Goal: Task Accomplishment & Management: Manage account settings

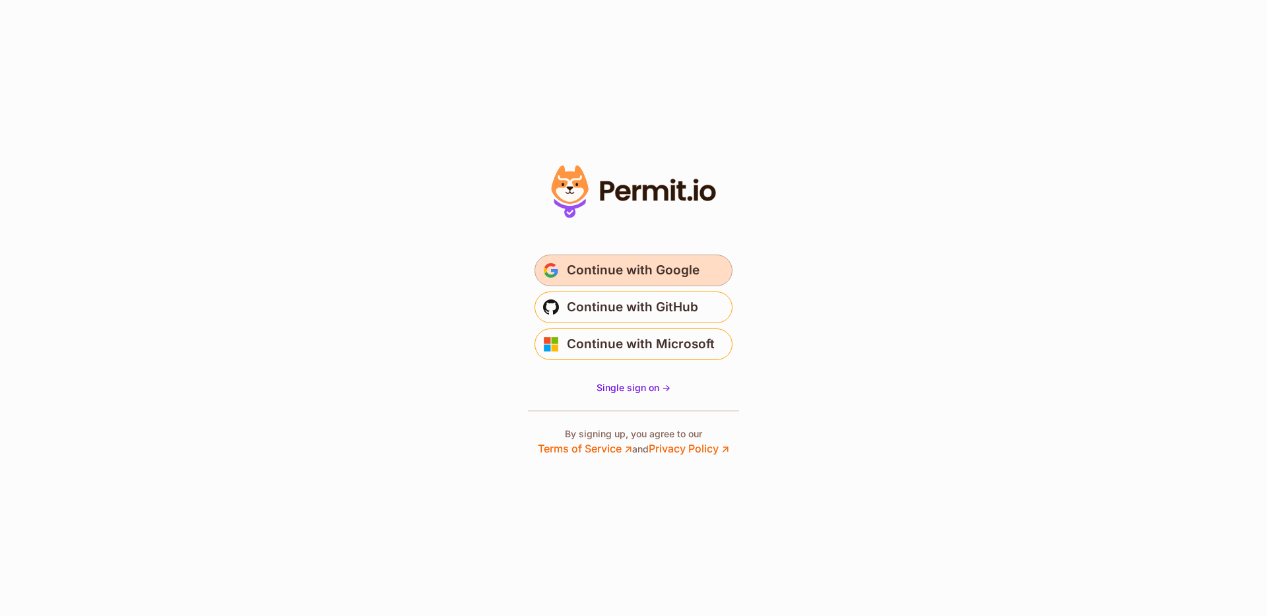
click at [662, 273] on span "Continue with Google" at bounding box center [633, 270] width 133 height 21
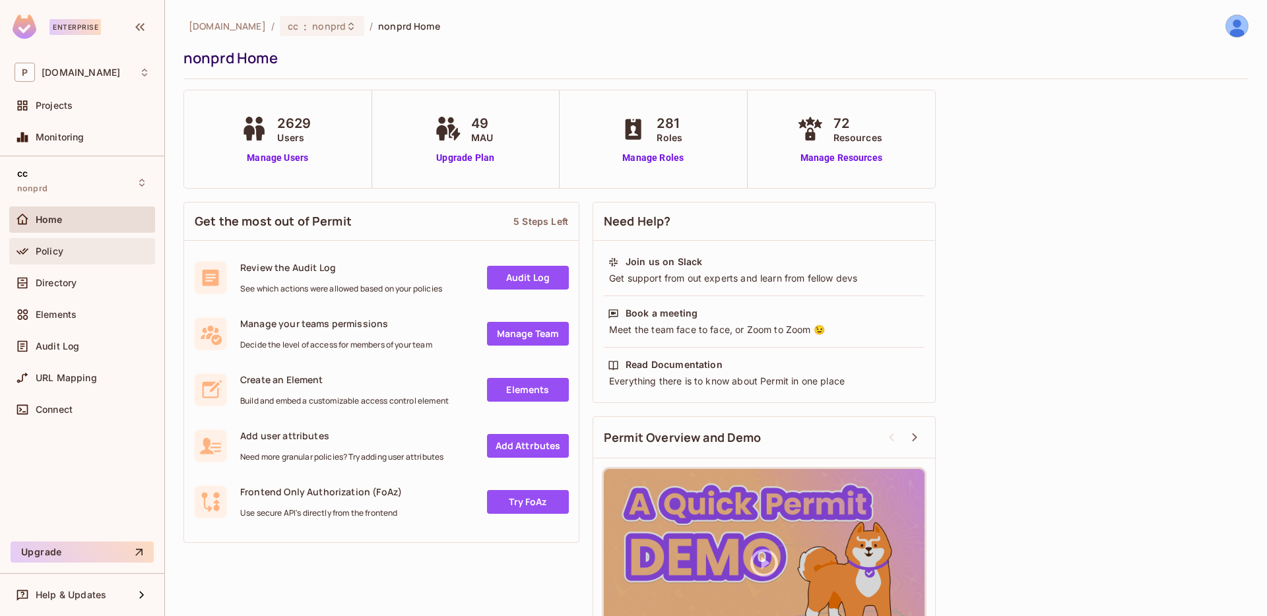
click at [68, 253] on div "Policy" at bounding box center [93, 251] width 114 height 11
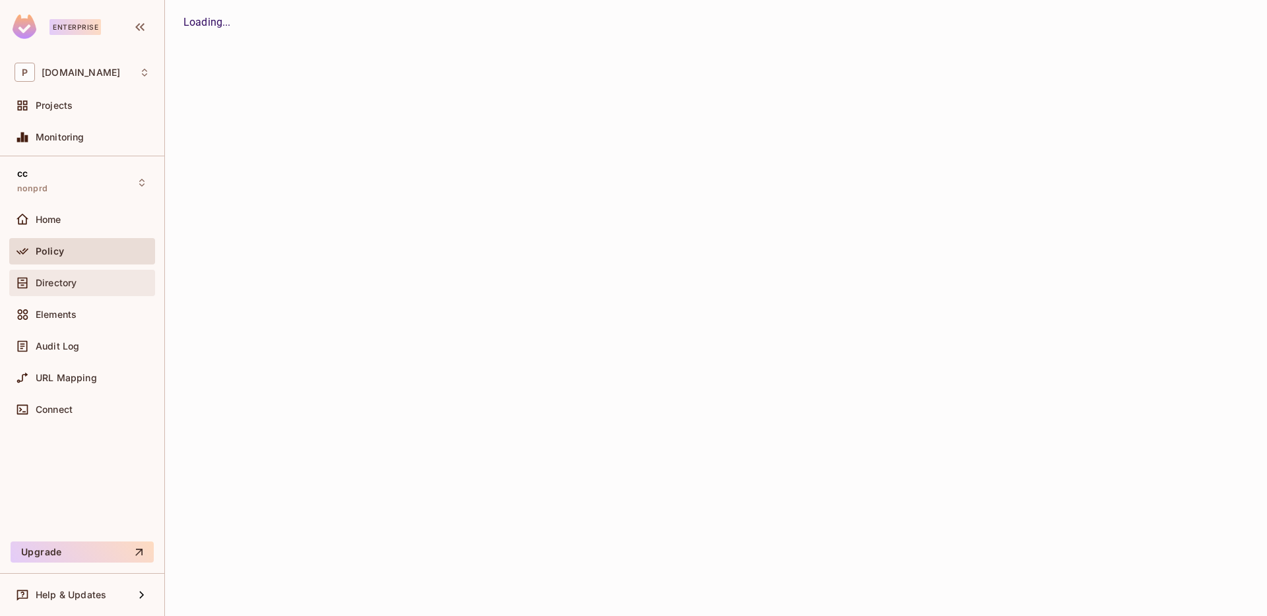
click at [90, 275] on div "Directory" at bounding box center [82, 283] width 135 height 16
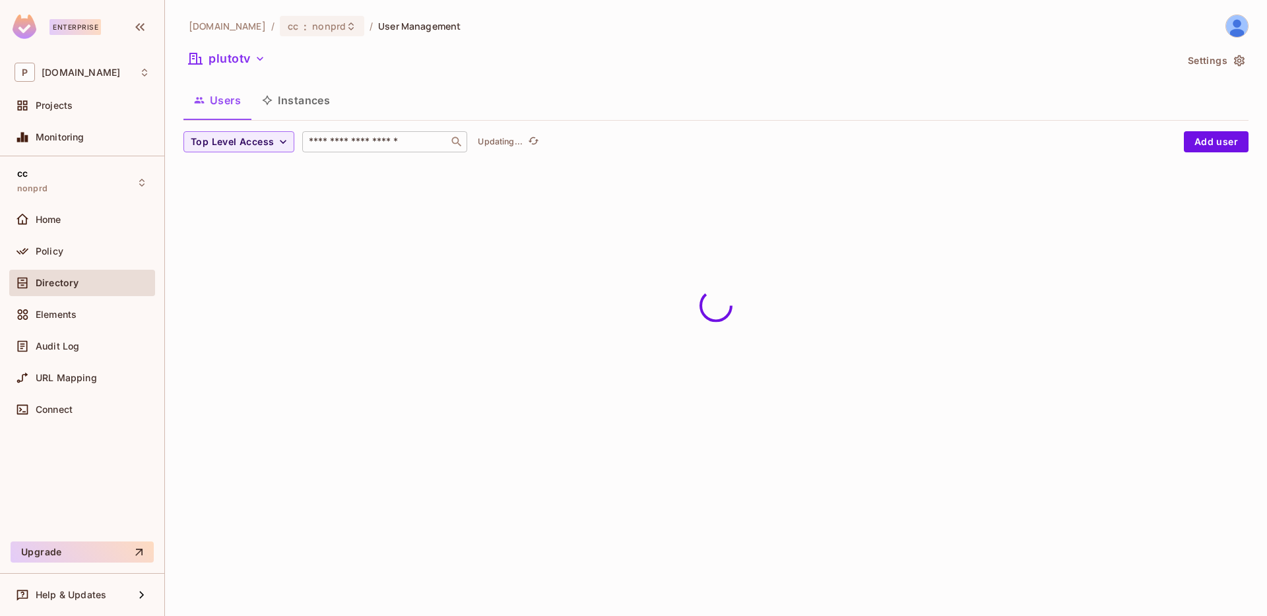
click at [345, 131] on div "​" at bounding box center [384, 141] width 165 height 21
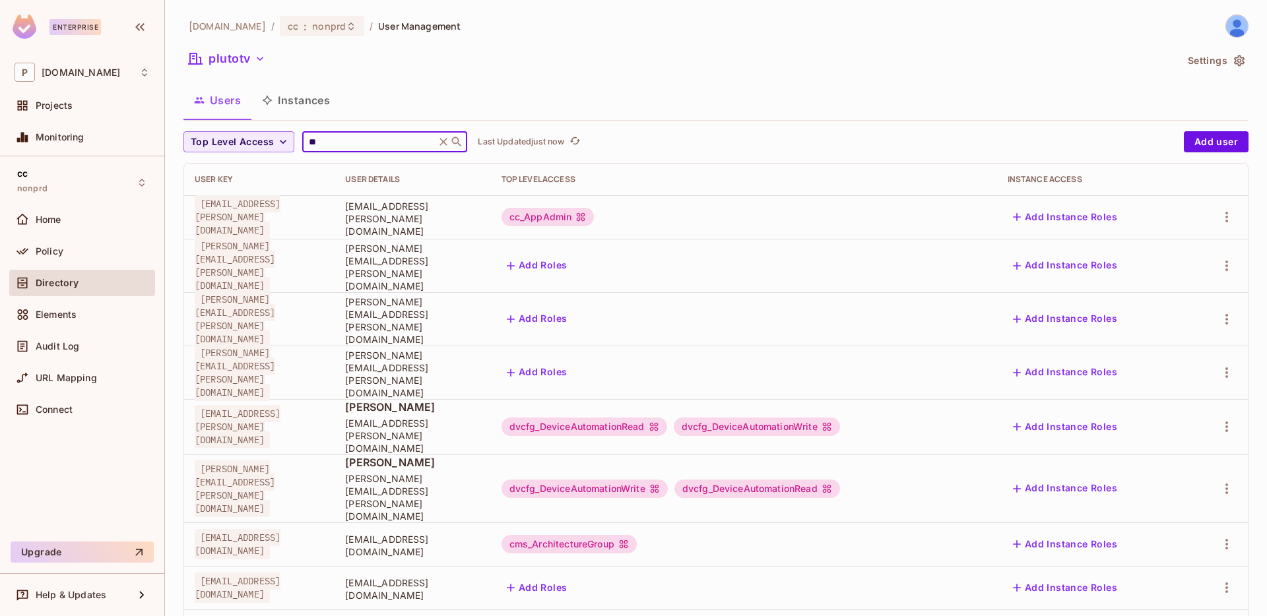
type input "*"
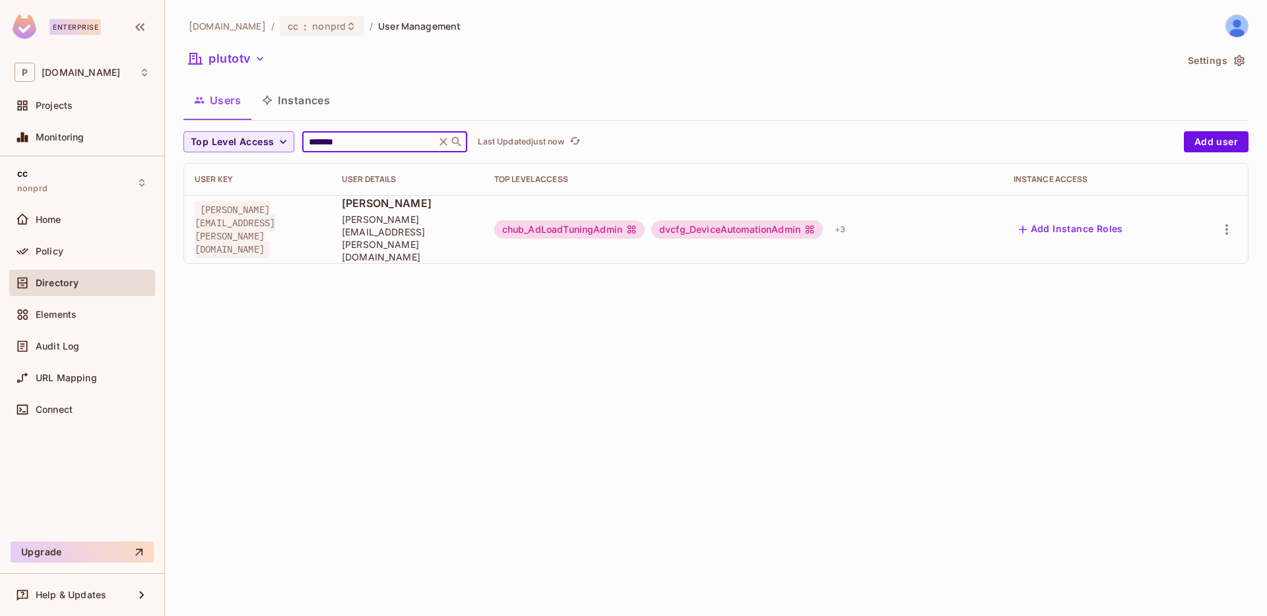
type input "*******"
click at [1223, 222] on icon "button" at bounding box center [1227, 230] width 16 height 16
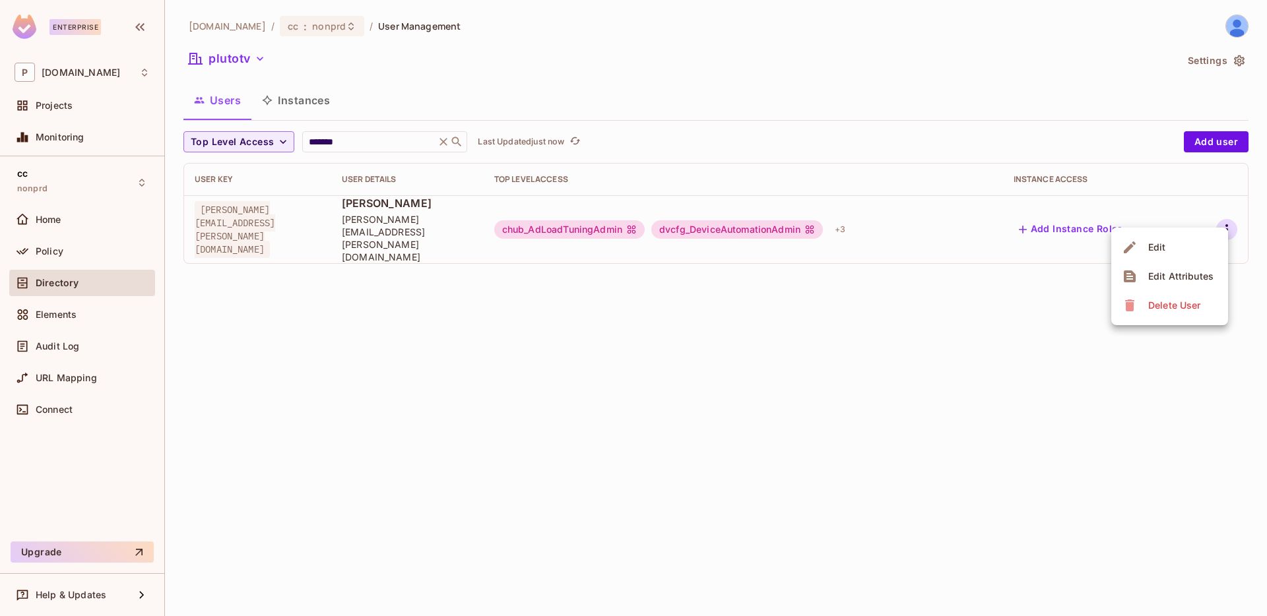
click at [407, 231] on div at bounding box center [633, 308] width 1267 height 616
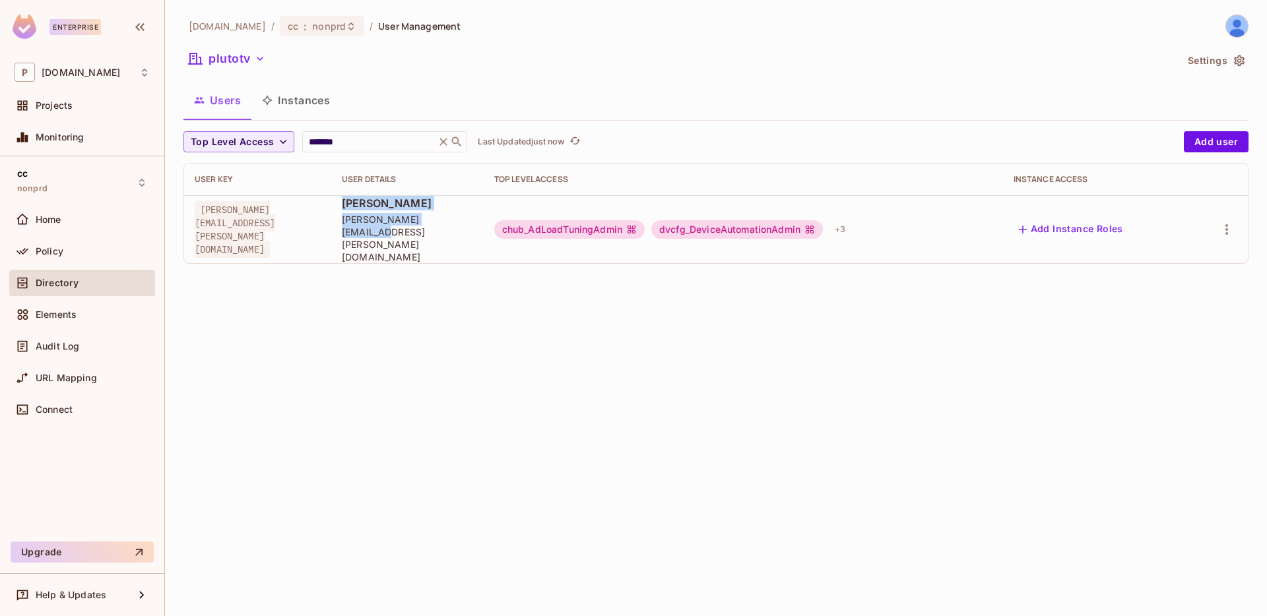
drag, startPoint x: 388, startPoint y: 208, endPoint x: 498, endPoint y: 232, distance: 112.6
click at [484, 232] on td "Luis Albarenga luis.albarenga@pluto.tv" at bounding box center [407, 229] width 152 height 68
click at [1234, 219] on button "button" at bounding box center [1226, 229] width 21 height 21
click at [1182, 271] on div "Edit Attributes" at bounding box center [1180, 276] width 65 height 13
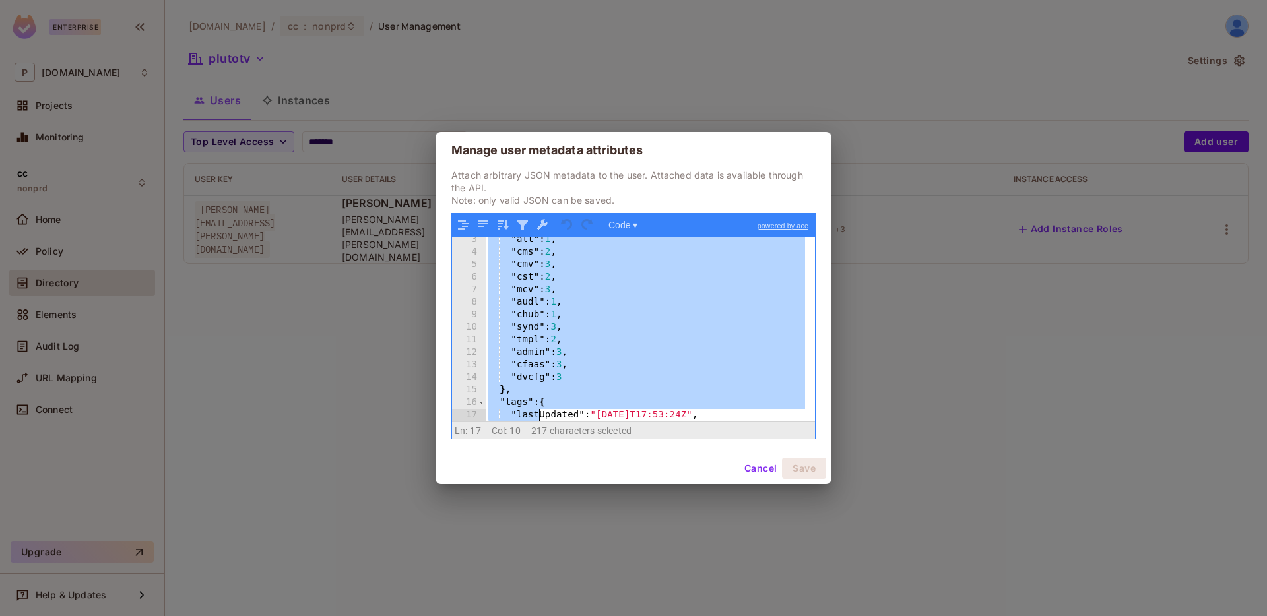
scroll to position [91, 0]
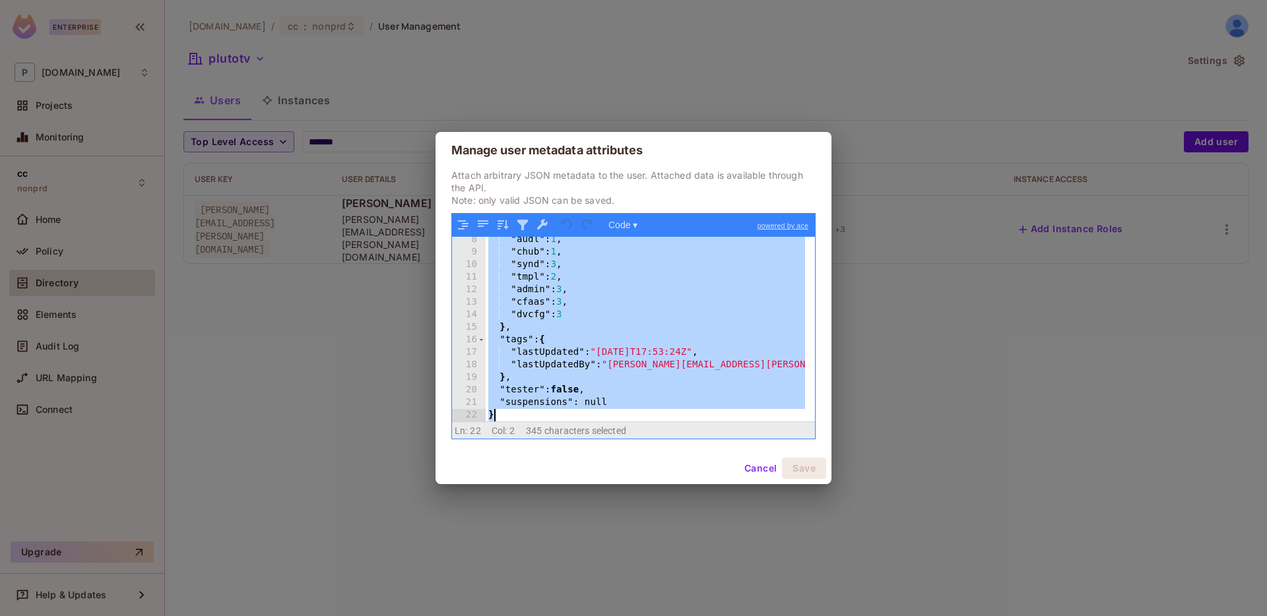
drag, startPoint x: 491, startPoint y: 247, endPoint x: 535, endPoint y: 418, distance: 177.1
click at [538, 433] on div "Code ▾ powered by ace 8 9 10 11 12 13 14 15 16 17 18 19 20 21 22 "audl" : 1 , "…" at bounding box center [633, 326] width 364 height 226
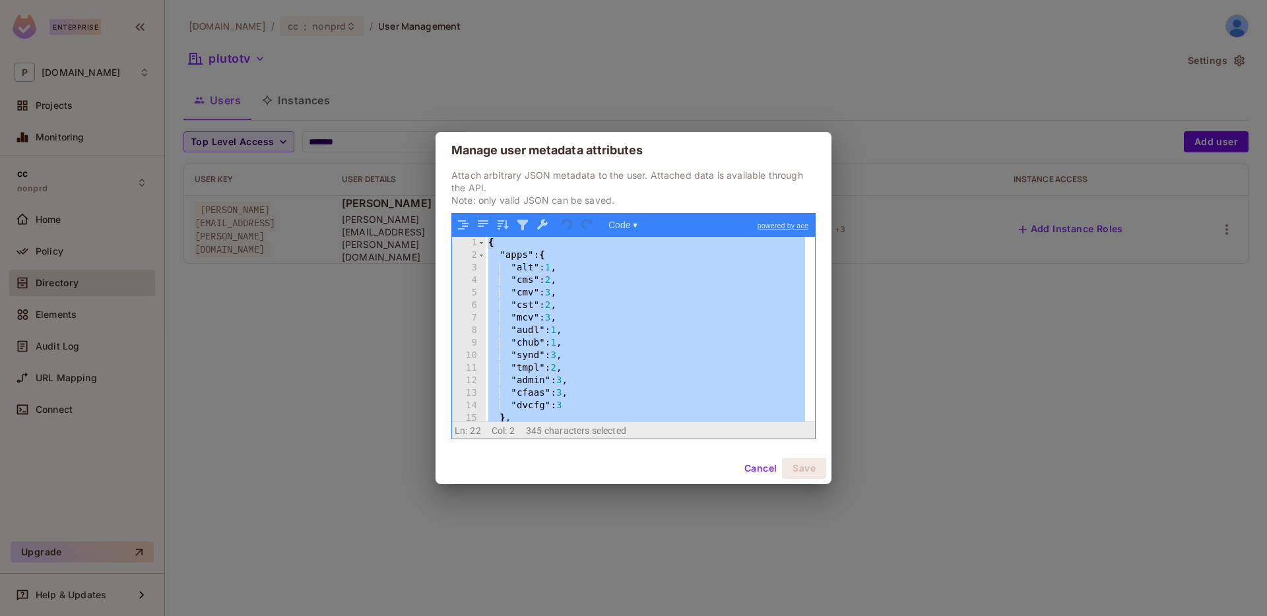
click at [503, 257] on div "{ "apps" : { "alt" : 1 , "cms" : 2 , "cmv" : 3 , "cst" : 2 , "mcv" : 3 , "audl"…" at bounding box center [645, 342] width 319 height 210
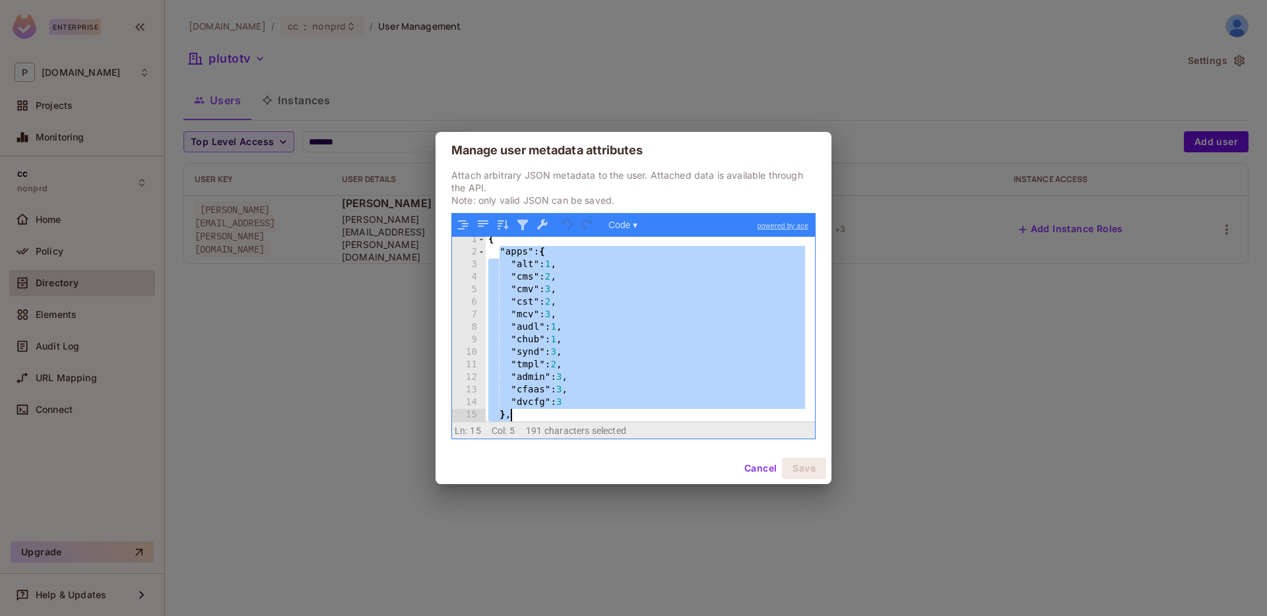
scroll to position [3, 0]
drag, startPoint x: 501, startPoint y: 249, endPoint x: 556, endPoint y: 418, distance: 177.1
click at [556, 418] on div "{ "apps" : { "alt" : 1 , "cms" : 2 , "cmv" : 3 , "cst" : 2 , "mcv" : 3 , "audl"…" at bounding box center [645, 339] width 319 height 210
click at [580, 298] on div "{ "apps" : { "alt" : 1 , "cms" : 2 , "cmv" : 3 , "cst" : 2 , "mcv" : 3 , "audl"…" at bounding box center [645, 339] width 319 height 210
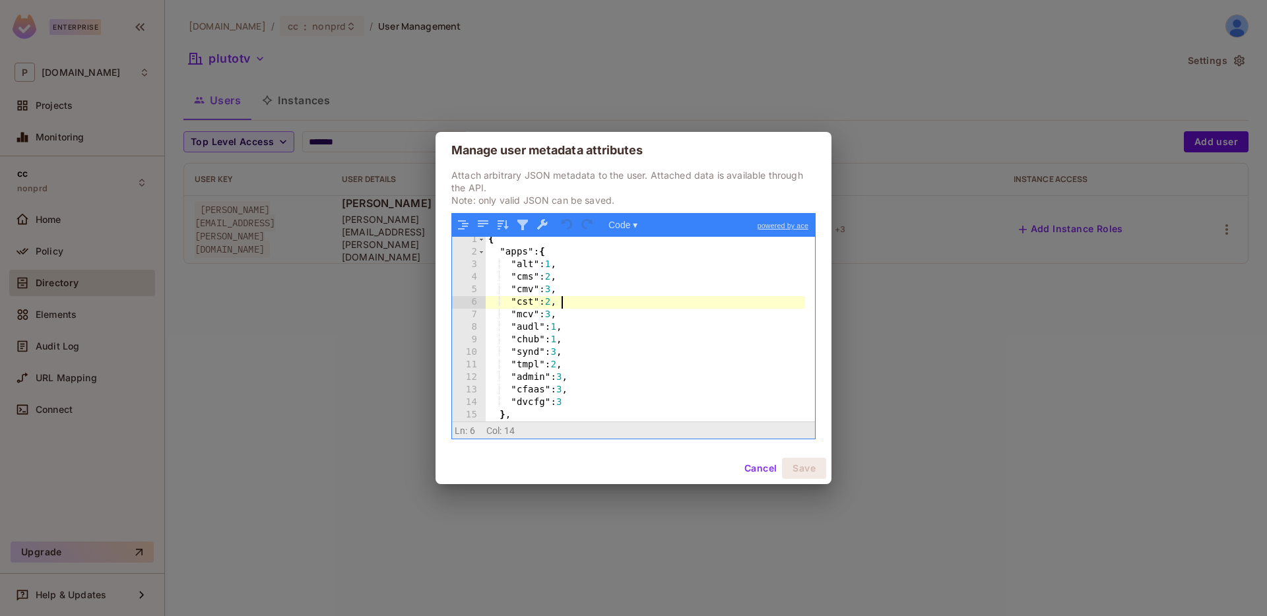
click at [519, 416] on div "{ "apps" : { "alt" : 1 , "cms" : 2 , "cmv" : 3 , "cst" : 2 , "mcv" : 3 , "audl"…" at bounding box center [645, 339] width 319 height 210
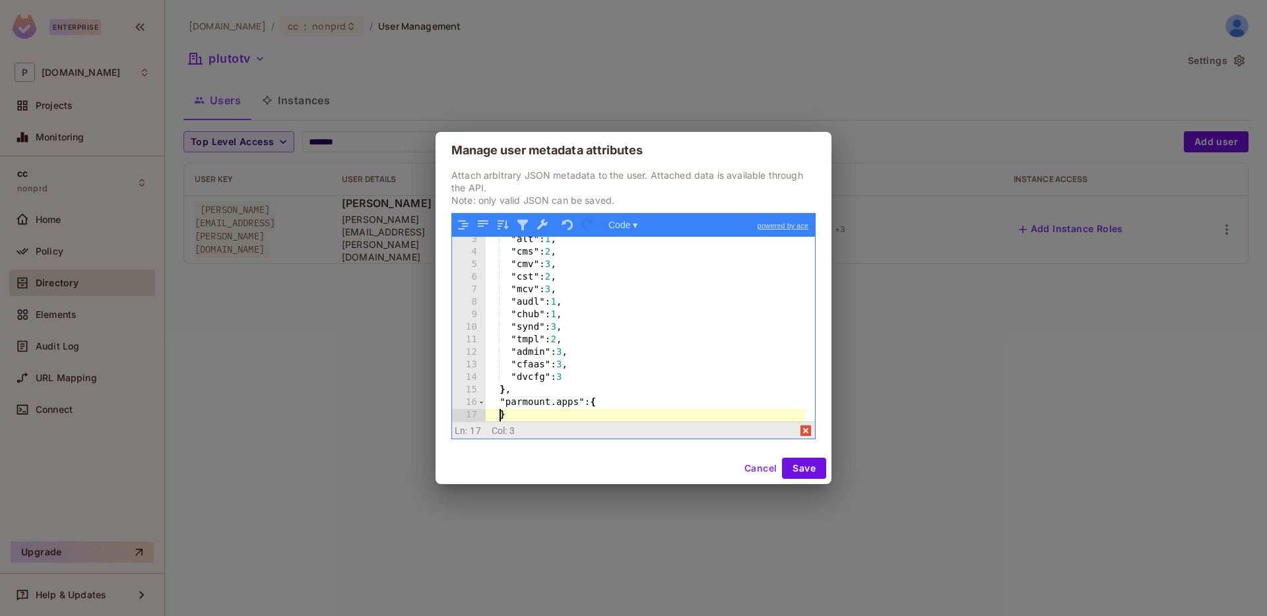
scroll to position [41, 0]
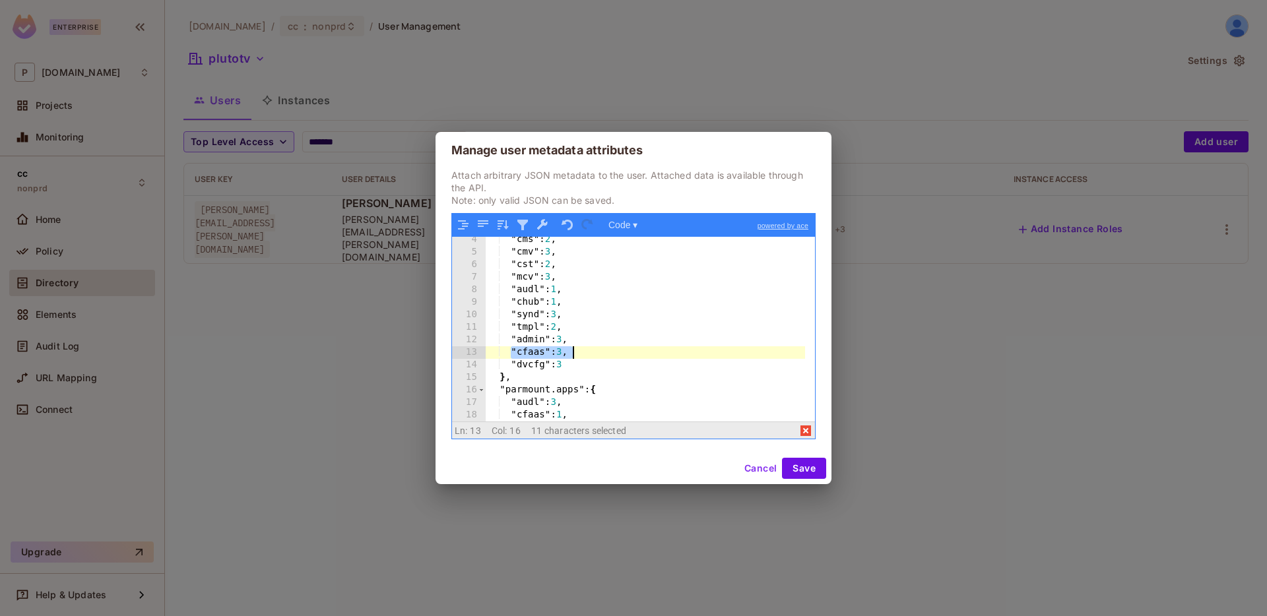
drag, startPoint x: 513, startPoint y: 350, endPoint x: 574, endPoint y: 353, distance: 61.4
click at [574, 353] on div ""cms" : 2 , "cmv" : 3 , "cst" : 2 , "mcv" : 3 , "audl" : 1 , "chub" : 1 , "synd…" at bounding box center [645, 339] width 319 height 210
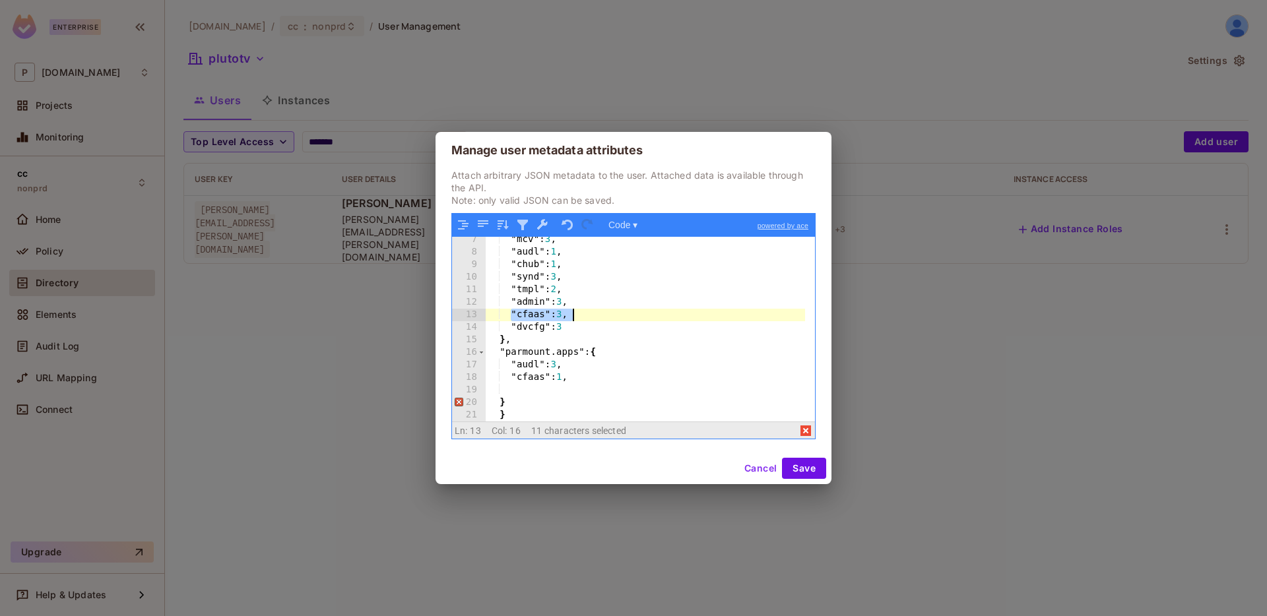
scroll to position [92, 0]
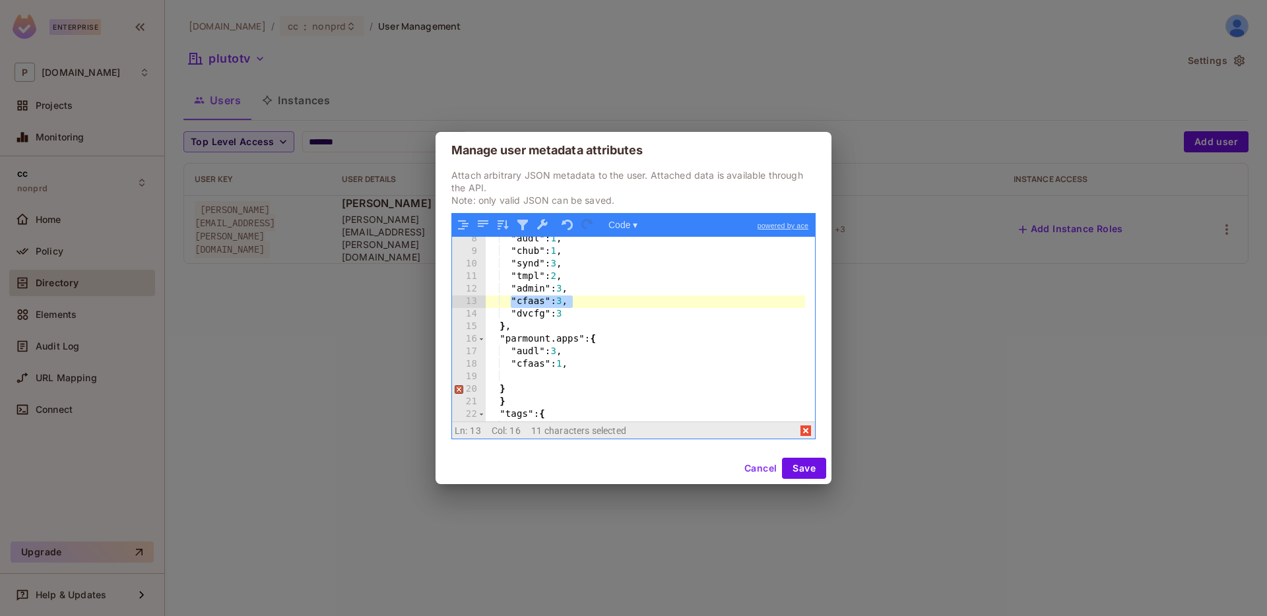
click at [524, 373] on div ""audl" : 1 , "chub" : 1 , "synd" : 3 , "tmpl" : 2 , "admin" : 3 , "cfaas" : 3 ,…" at bounding box center [645, 338] width 319 height 210
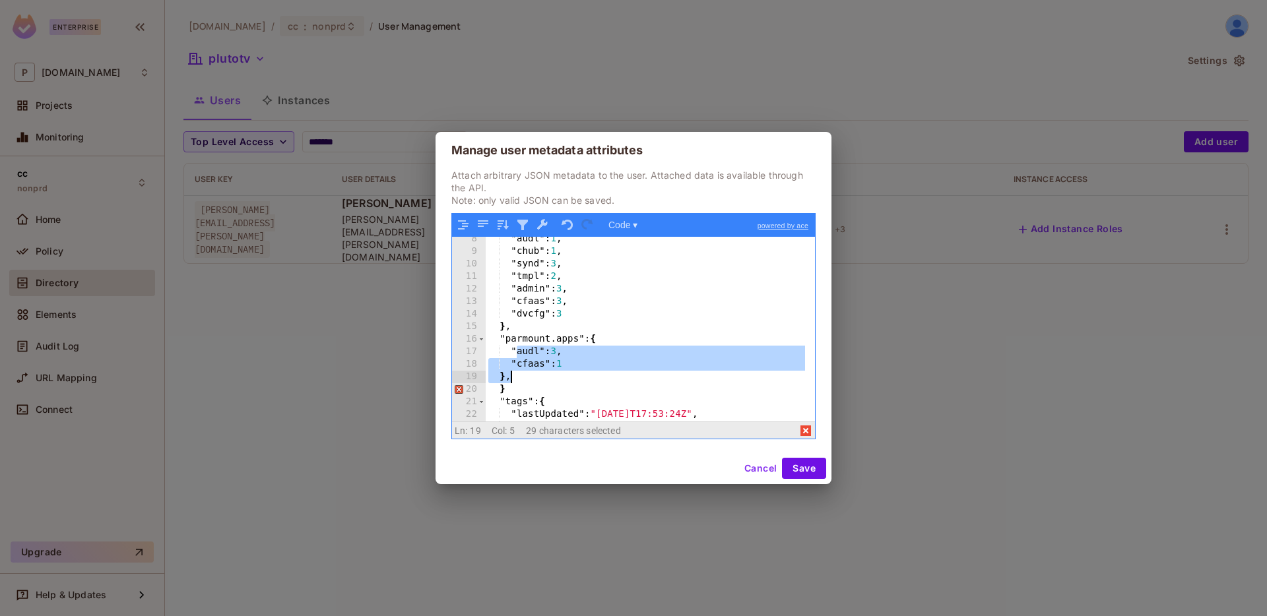
drag, startPoint x: 517, startPoint y: 352, endPoint x: 542, endPoint y: 349, distance: 25.9
click at [546, 371] on div ""audl" : 1 , "chub" : 1 , "synd" : 3 , "tmpl" : 2 , "admin" : 3 , "cfaas" : 3 ,…" at bounding box center [645, 338] width 319 height 210
click at [536, 337] on div ""audl" : 1 , "chub" : 1 , "synd" : 3 , "tmpl" : 2 , "admin" : 3 , "cfaas" : 3 ,…" at bounding box center [645, 338] width 319 height 210
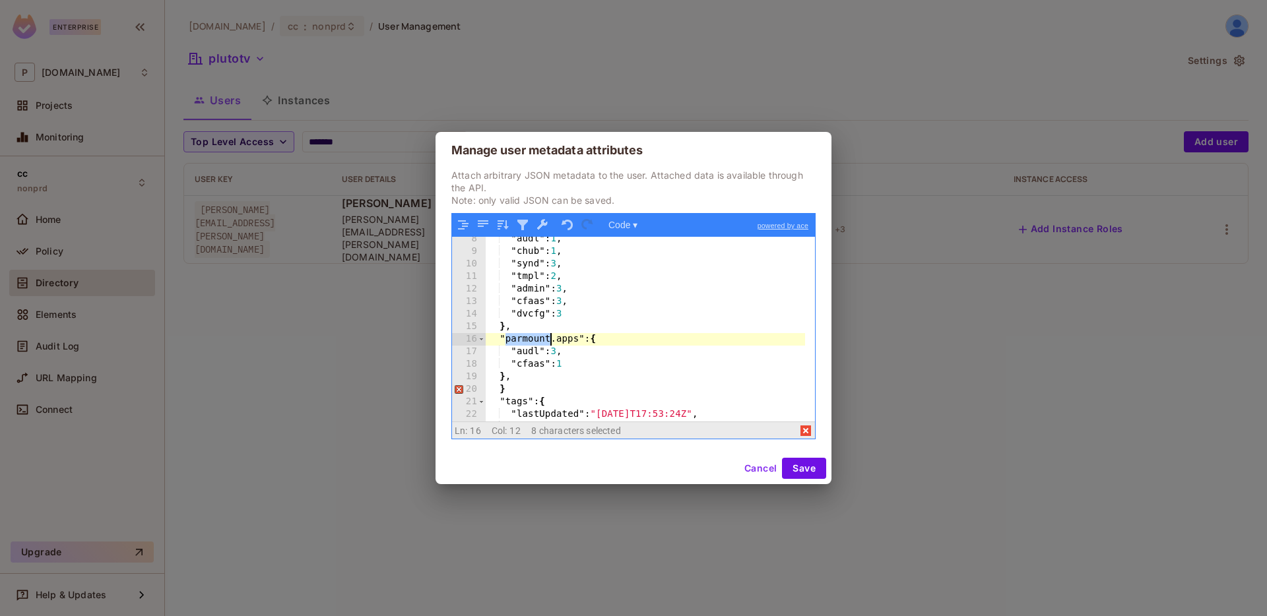
click at [536, 337] on div ""audl" : 1 , "chub" : 1 , "synd" : 3 , "tmpl" : 2 , "admin" : 3 , "cfaas" : 3 ,…" at bounding box center [645, 338] width 319 height 210
click at [540, 366] on div ""audl" : 1 , "chub" : 1 , "synd" : 3 , "tmpl" : 2 , "admin" : 3 , "cfaas" : 3 ,…" at bounding box center [645, 338] width 319 height 210
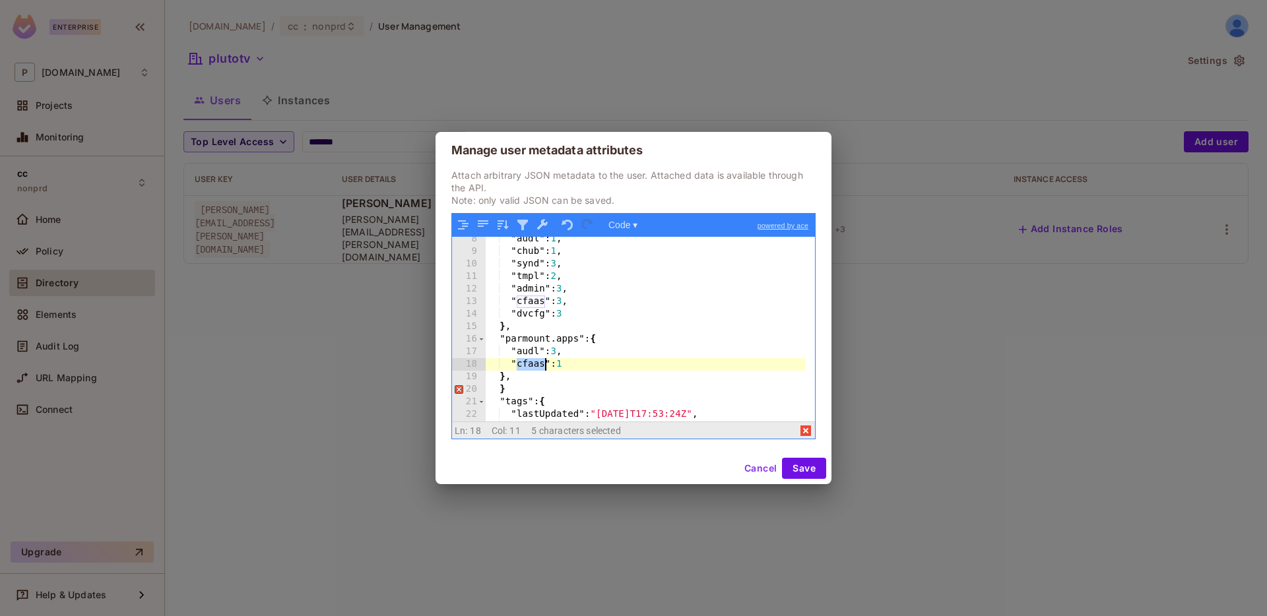
click at [540, 366] on div ""audl" : 1 , "chub" : 1 , "synd" : 3 , "tmpl" : 2 , "admin" : 3 , "cfaas" : 3 ,…" at bounding box center [645, 338] width 319 height 210
click at [517, 381] on div ""audl" : 1 , "chub" : 1 , "synd" : 3 , "tmpl" : 2 , "admin" : 3 , "cfaas" : 3 ,…" at bounding box center [645, 338] width 319 height 210
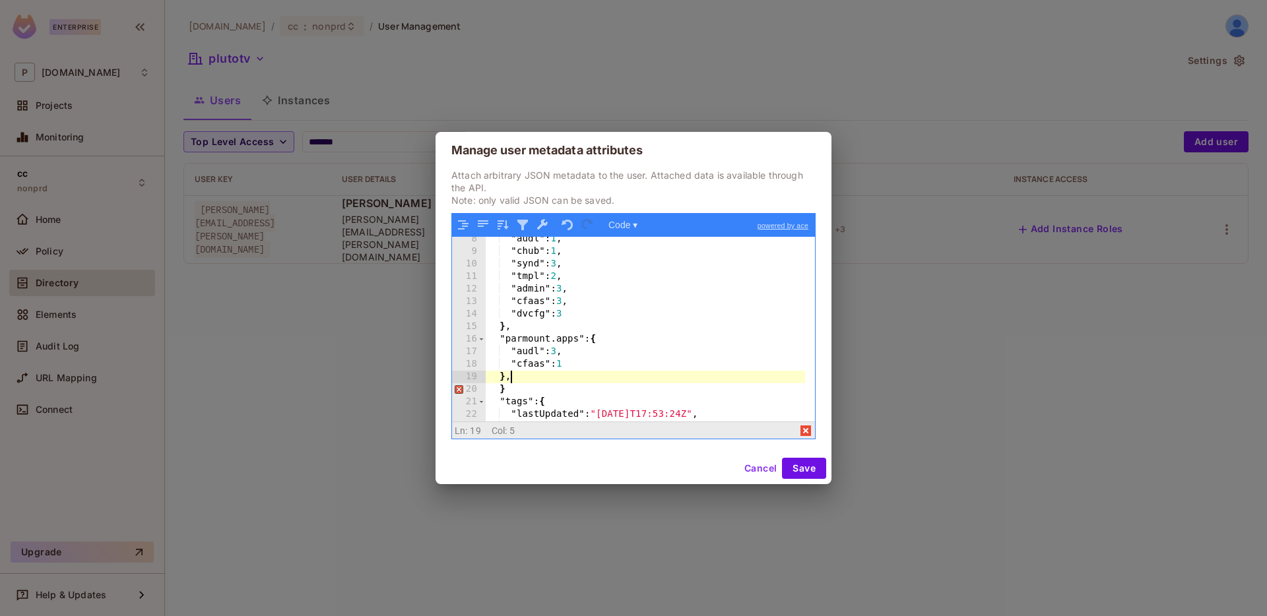
click at [766, 474] on button "Cancel" at bounding box center [760, 468] width 43 height 21
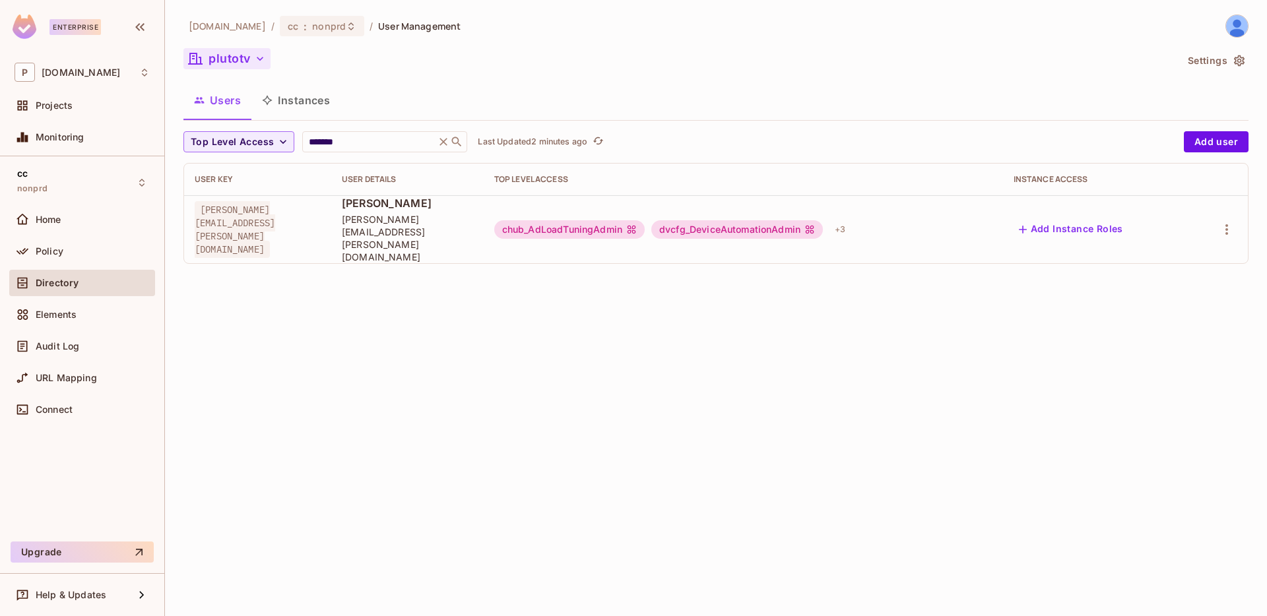
click at [226, 59] on button "plutotv" at bounding box center [226, 58] width 87 height 21
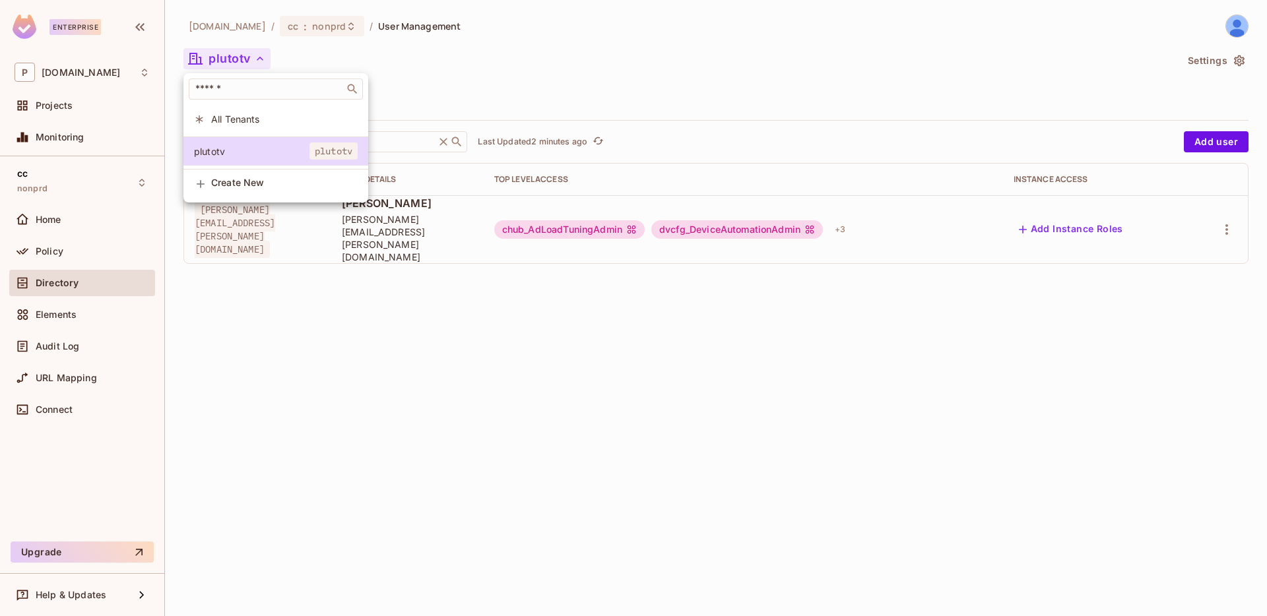
click at [290, 27] on div at bounding box center [633, 308] width 1267 height 616
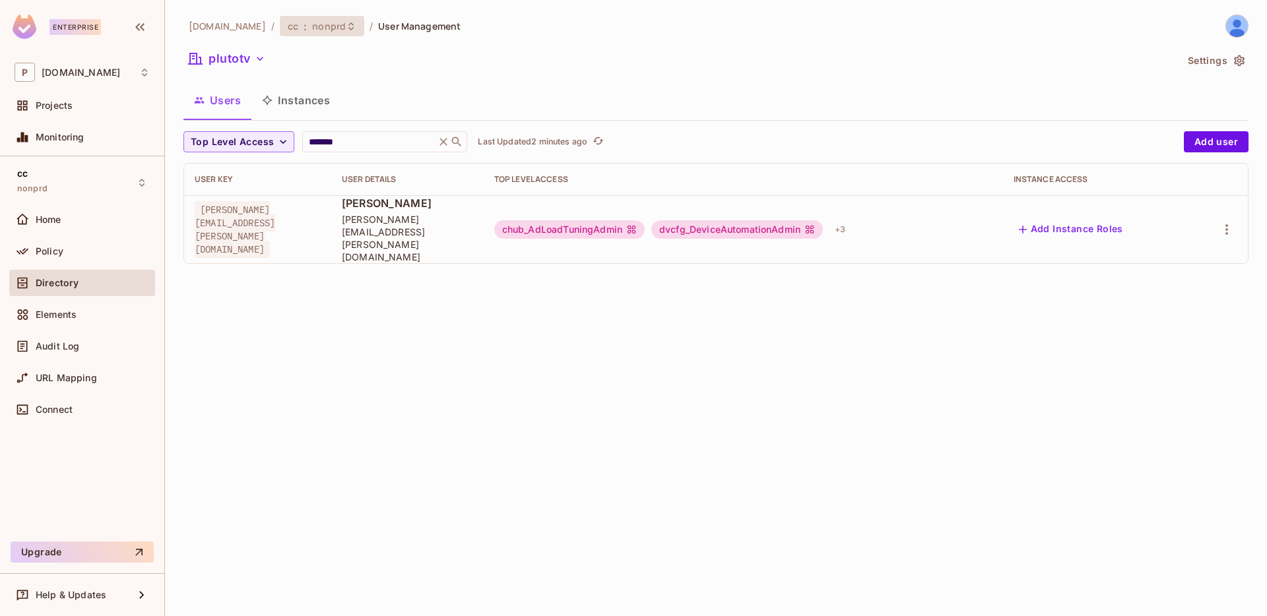
click at [306, 32] on div "cc : nonprd" at bounding box center [322, 26] width 84 height 20
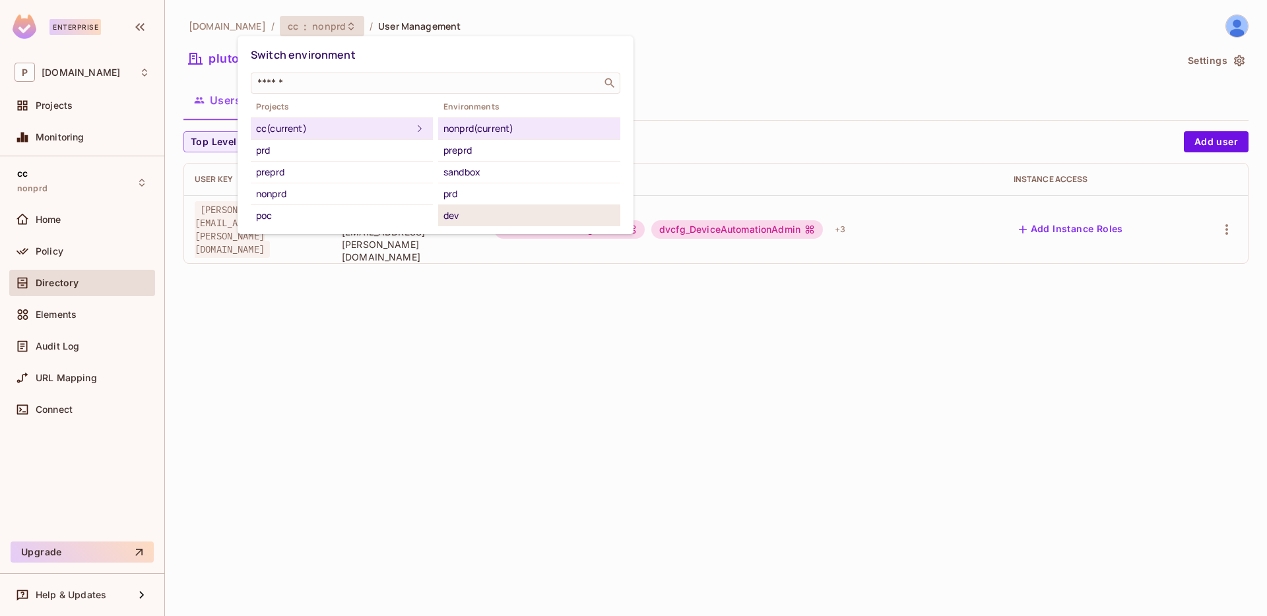
click at [481, 211] on div "dev" at bounding box center [529, 216] width 172 height 16
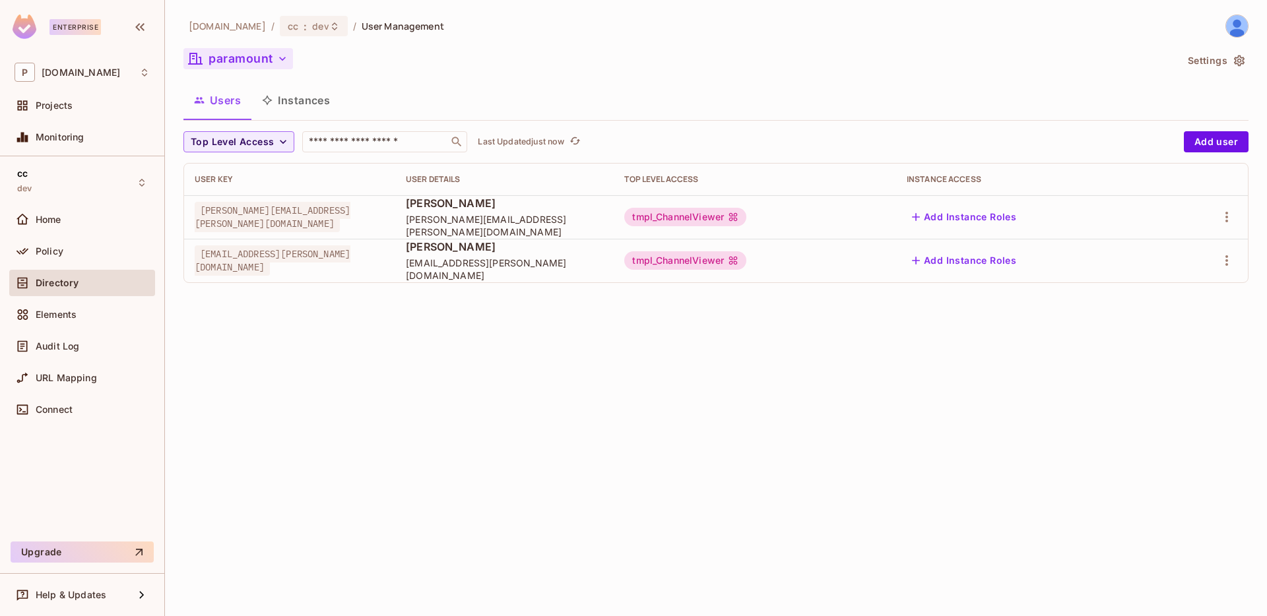
click at [250, 55] on button "paramount" at bounding box center [238, 58] width 110 height 21
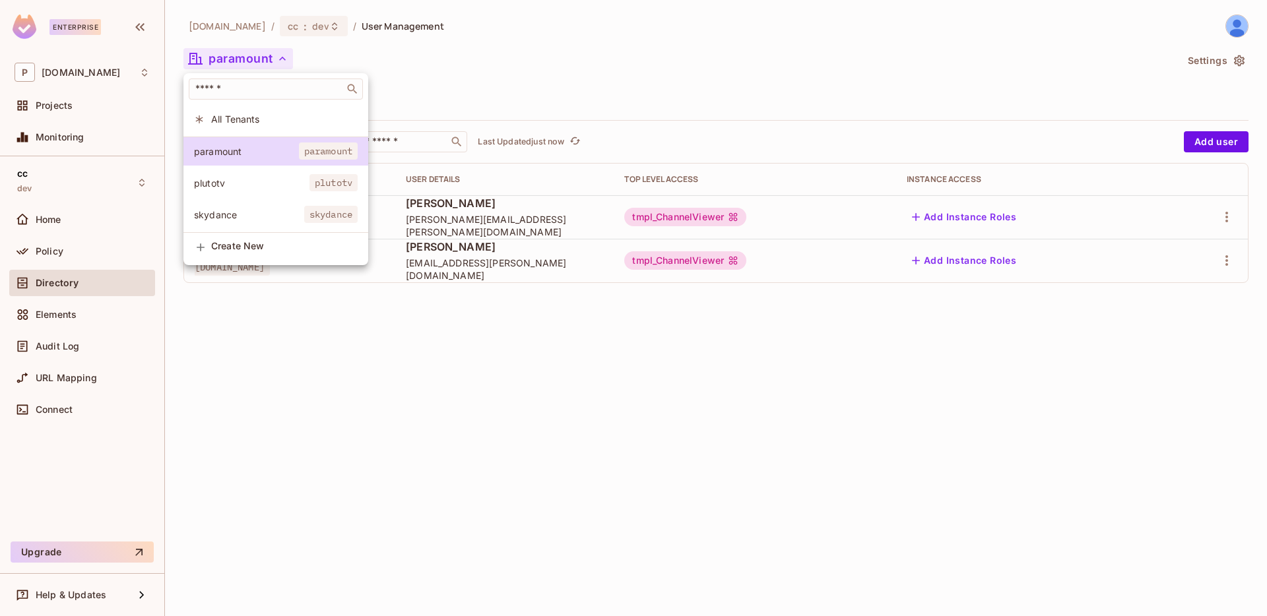
drag, startPoint x: 304, startPoint y: 188, endPoint x: 289, endPoint y: 229, distance: 43.4
click at [289, 229] on div "paramount paramount plutotv plutotv skydance skydance" at bounding box center [275, 185] width 185 height 96
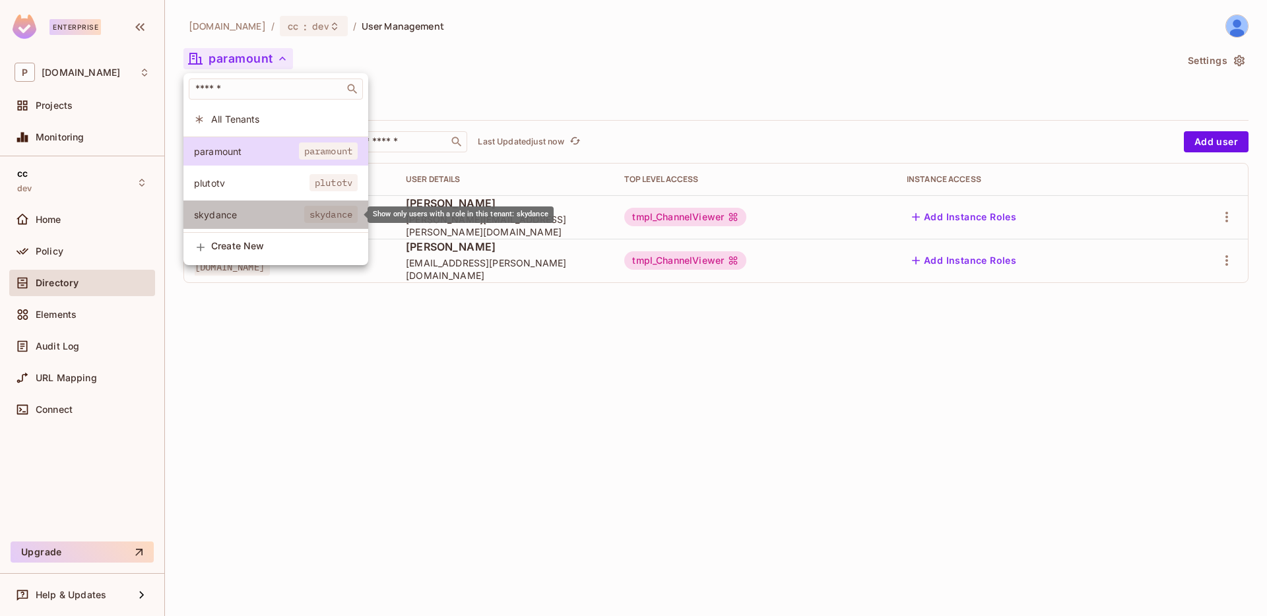
click at [286, 224] on li "skydance skydance" at bounding box center [275, 215] width 185 height 28
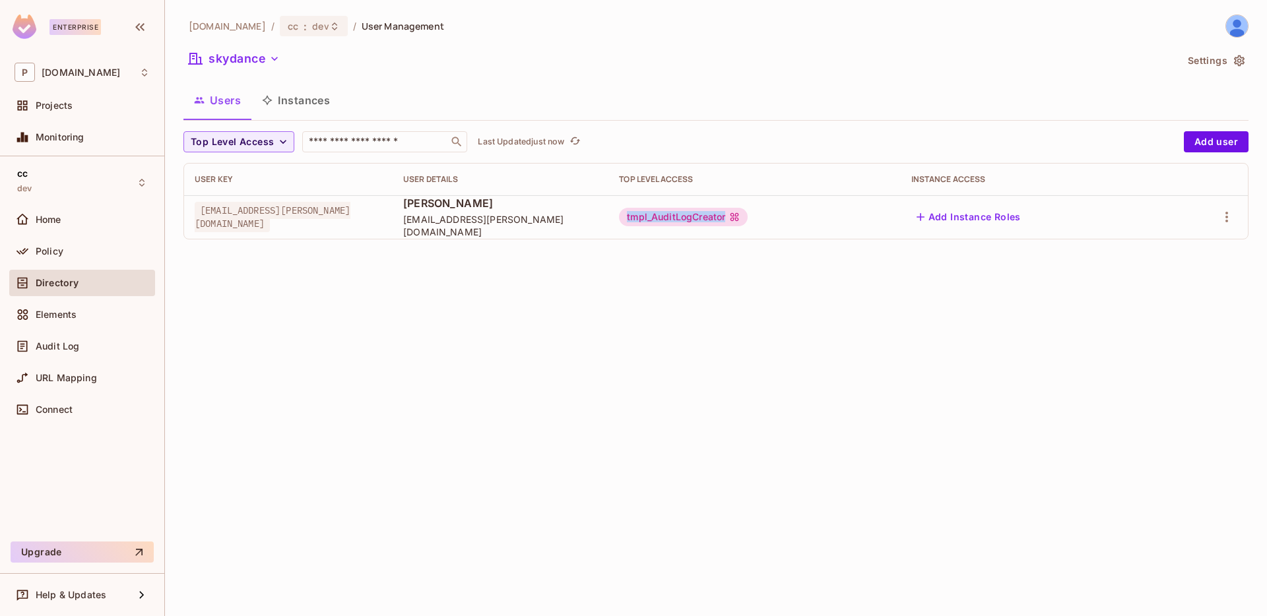
drag, startPoint x: 664, startPoint y: 218, endPoint x: 773, endPoint y: 217, distance: 109.5
click at [773, 217] on td "tmpl_AuditLogCreator" at bounding box center [754, 217] width 292 height 44
click at [1221, 212] on icon "button" at bounding box center [1227, 217] width 16 height 16
click at [1170, 245] on li "Edit" at bounding box center [1169, 247] width 117 height 29
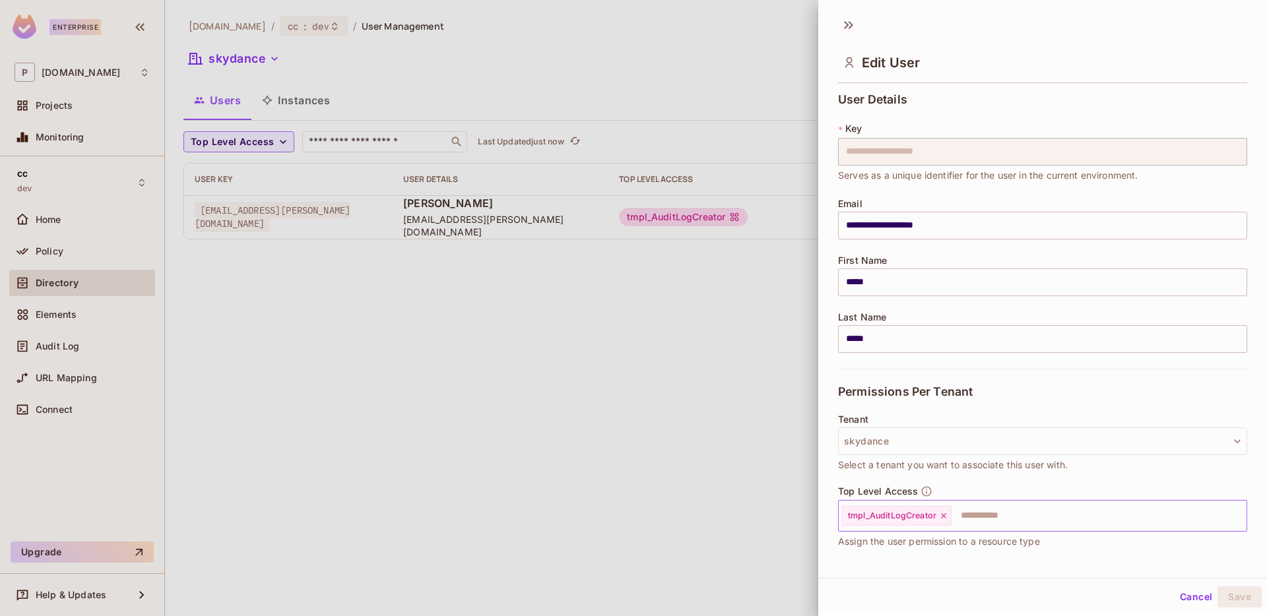
click at [969, 516] on input "text" at bounding box center [1087, 516] width 269 height 26
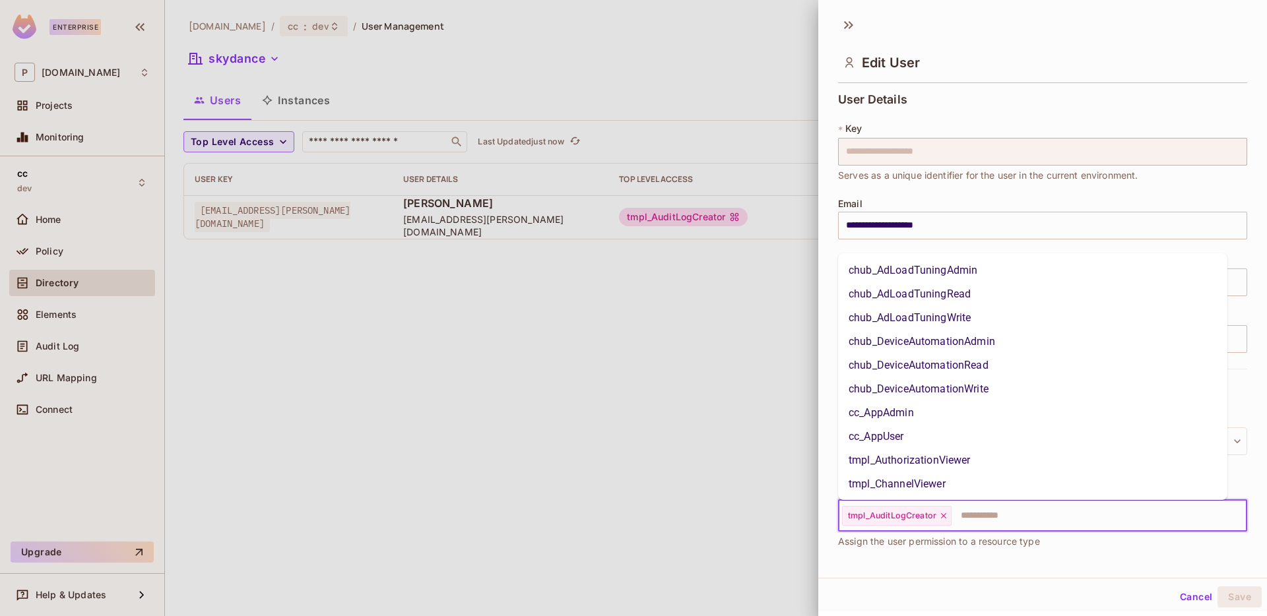
scroll to position [352, 0]
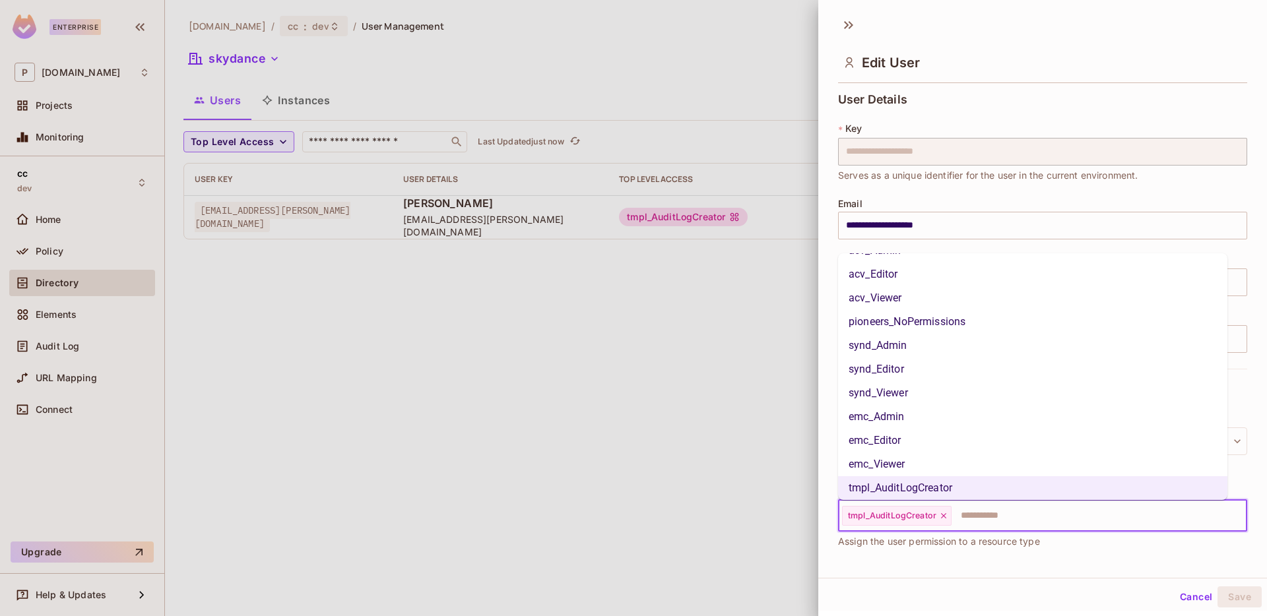
click at [1047, 563] on div "**********" at bounding box center [1042, 293] width 449 height 569
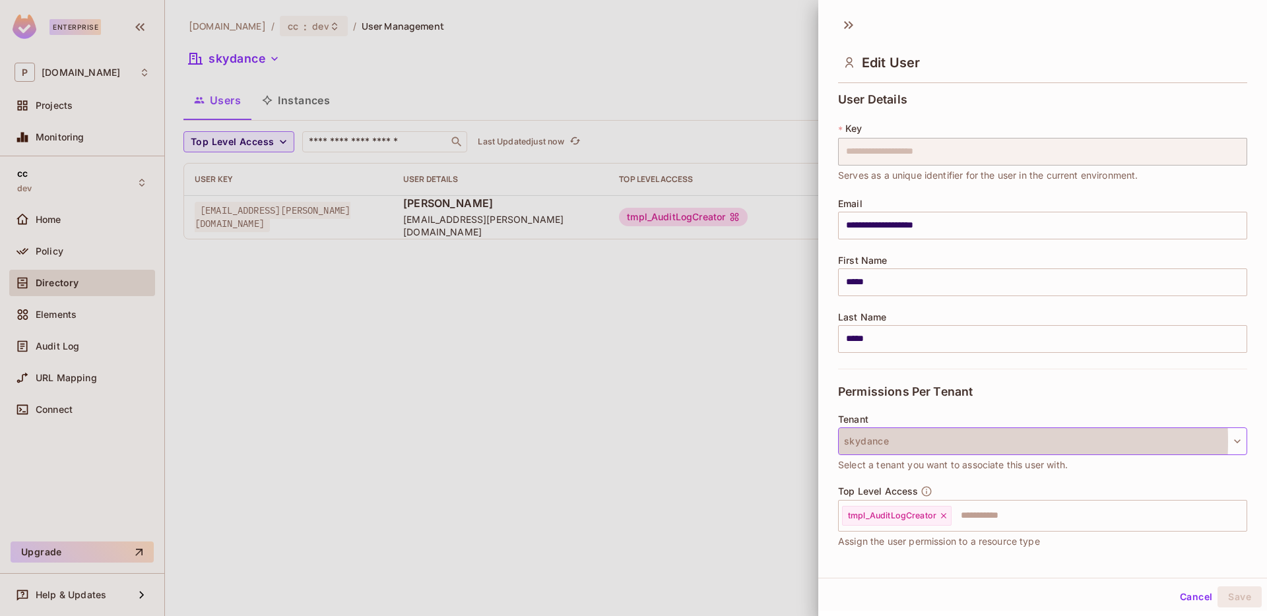
click at [913, 442] on button "skydance" at bounding box center [1042, 442] width 409 height 28
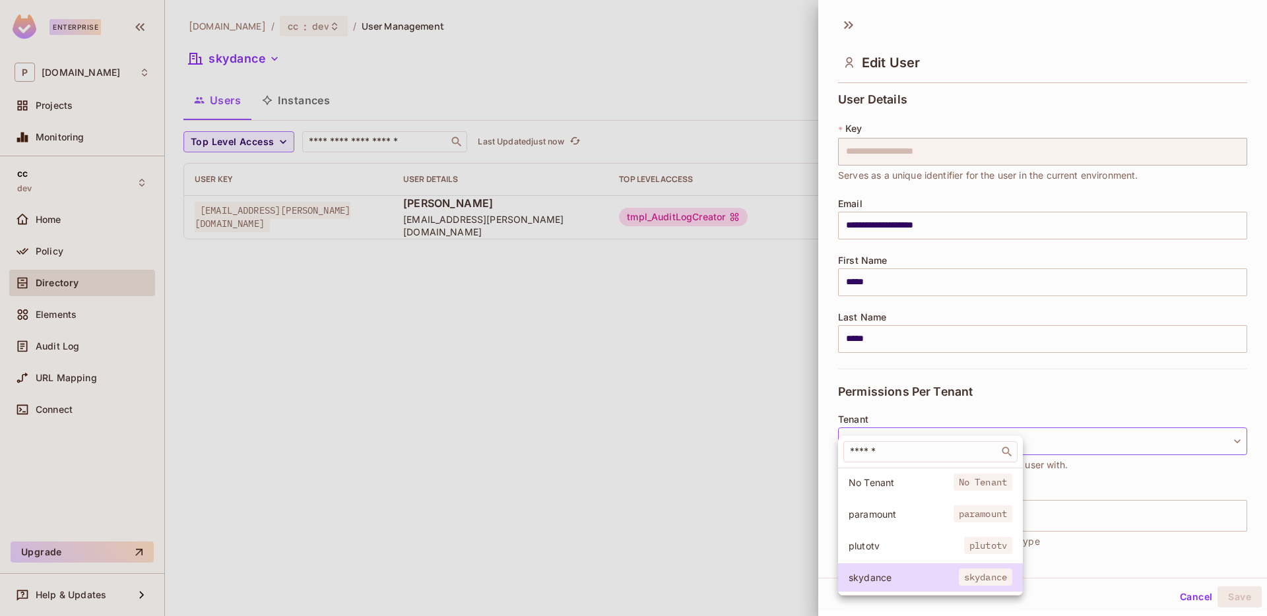
click at [1093, 475] on div at bounding box center [633, 308] width 1267 height 616
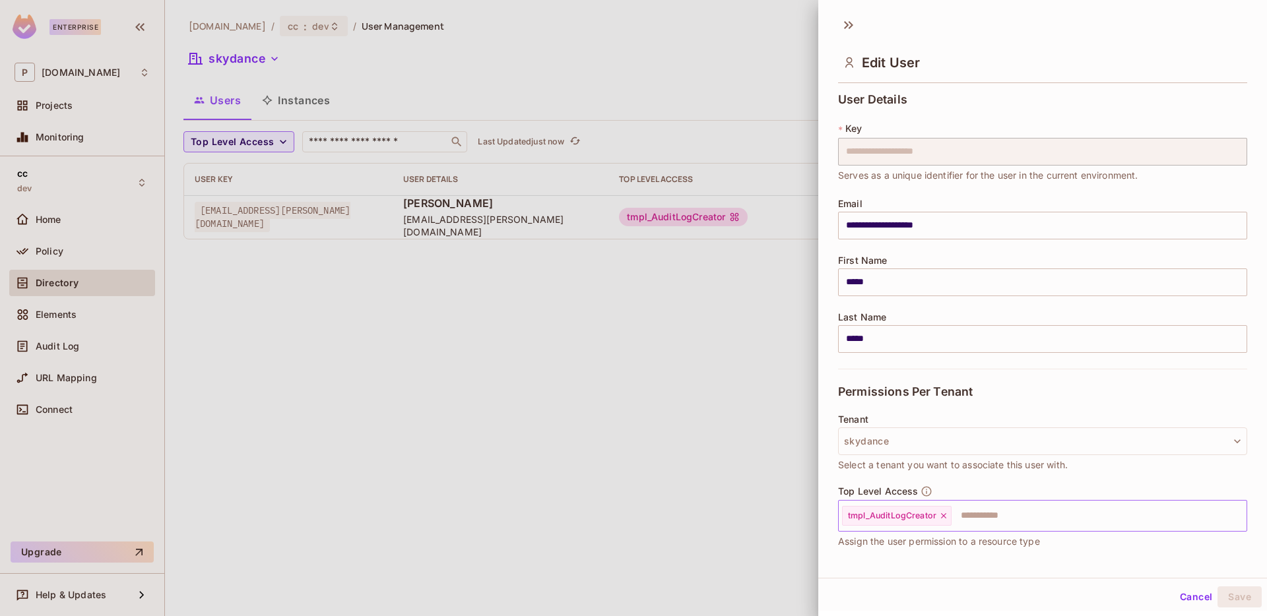
click at [967, 519] on input "text" at bounding box center [1087, 516] width 269 height 26
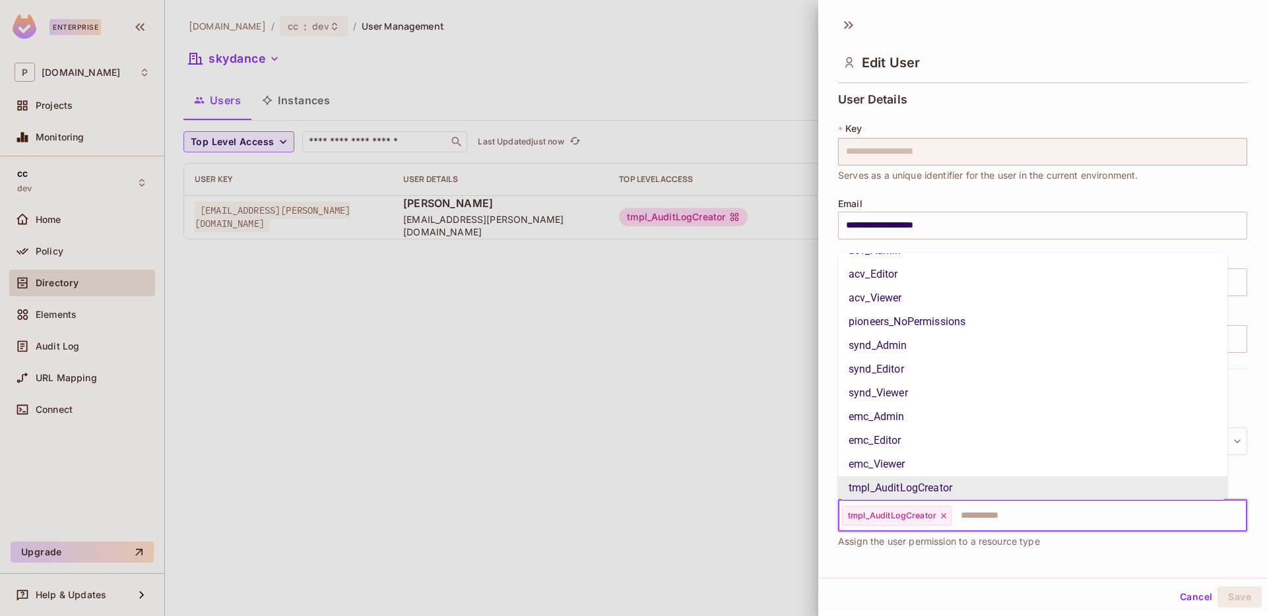
click at [1013, 551] on div "Top Level Access tmpl_AuditLogCreator ​ Assign the user permission to a resourc…" at bounding box center [1042, 524] width 409 height 77
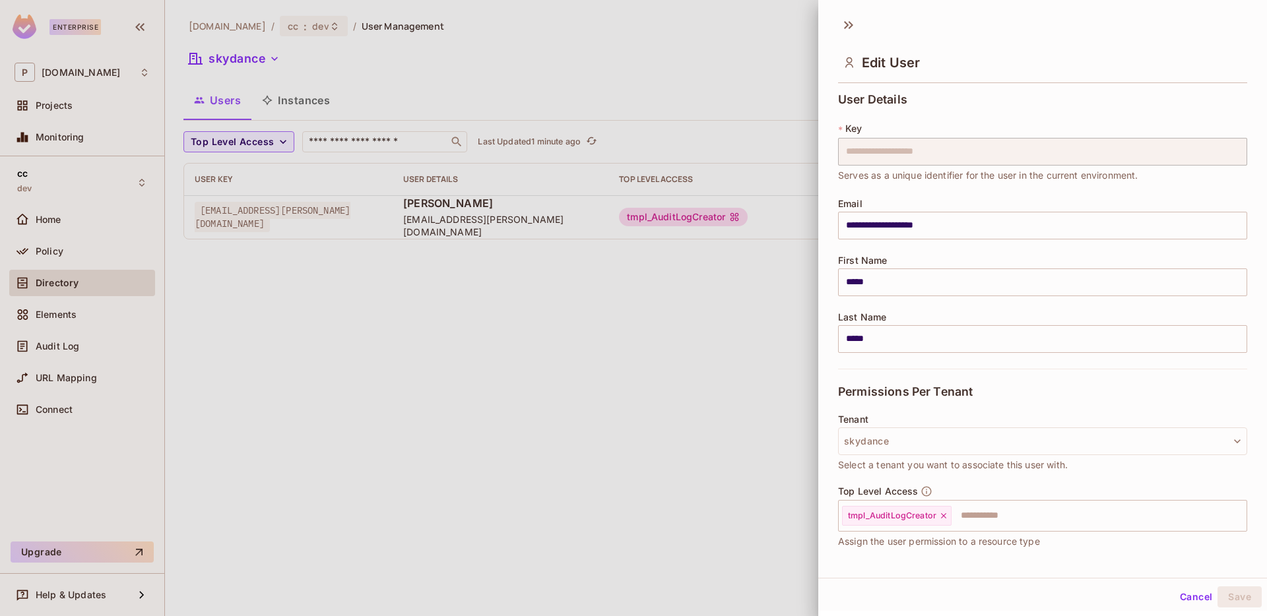
click at [791, 235] on div at bounding box center [633, 308] width 1267 height 616
